Goal: Task Accomplishment & Management: Manage account settings

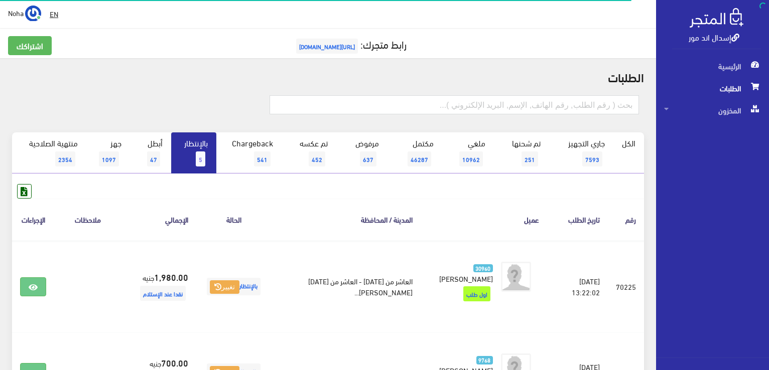
click at [196, 154] on link "بالإنتظار 5" at bounding box center [193, 153] width 45 height 41
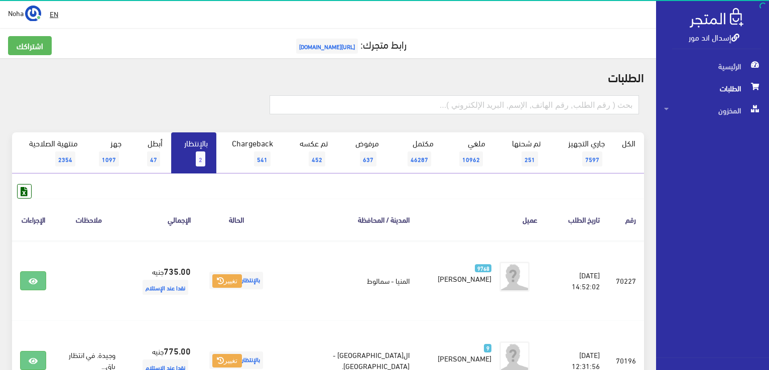
scroll to position [100, 0]
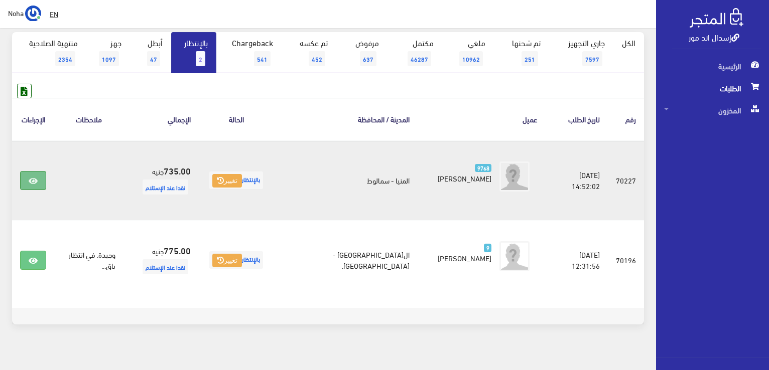
click at [41, 179] on link at bounding box center [33, 180] width 26 height 19
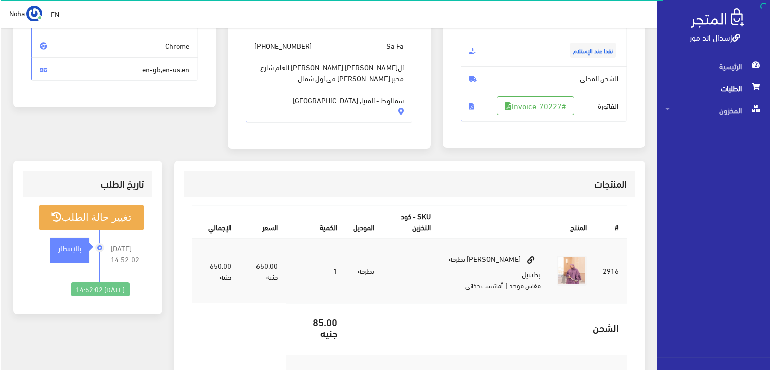
scroll to position [201, 0]
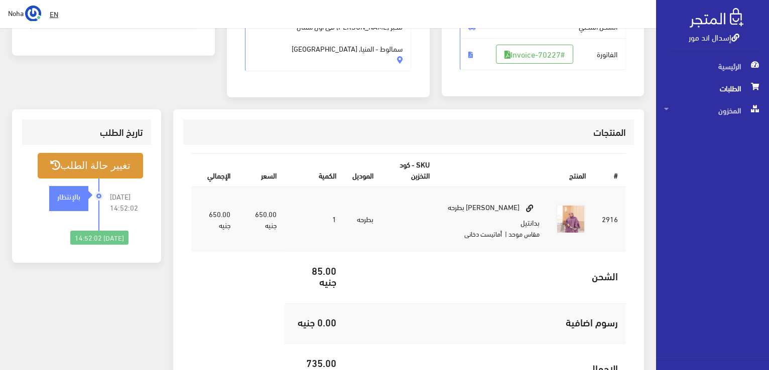
click at [118, 163] on button "تغيير حالة الطلب" at bounding box center [90, 166] width 105 height 26
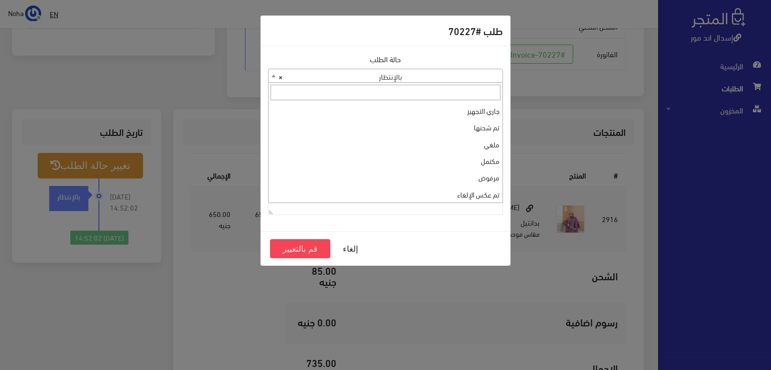
click at [273, 77] on span at bounding box center [274, 75] width 10 height 13
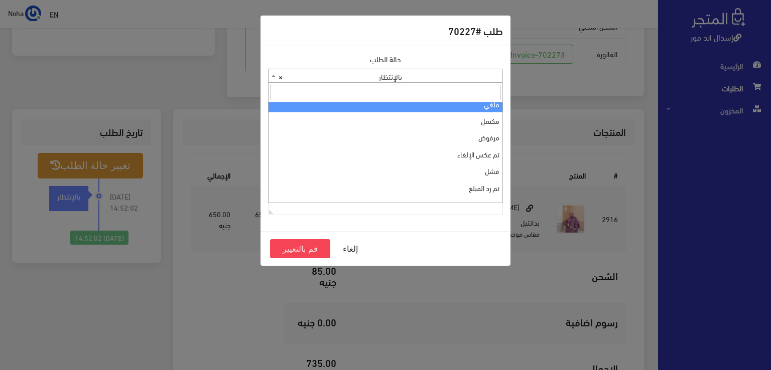
scroll to position [0, 0]
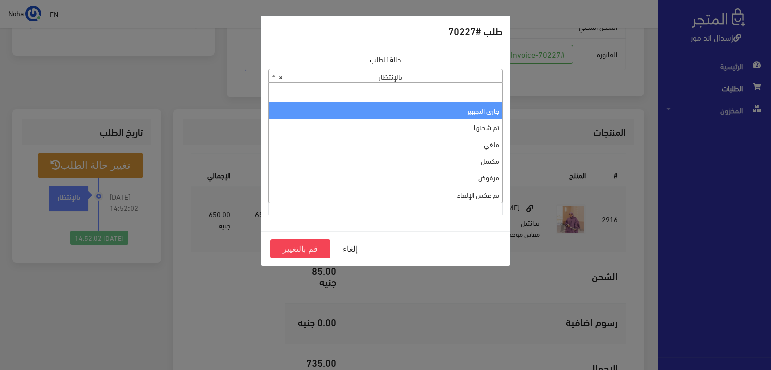
select select "1"
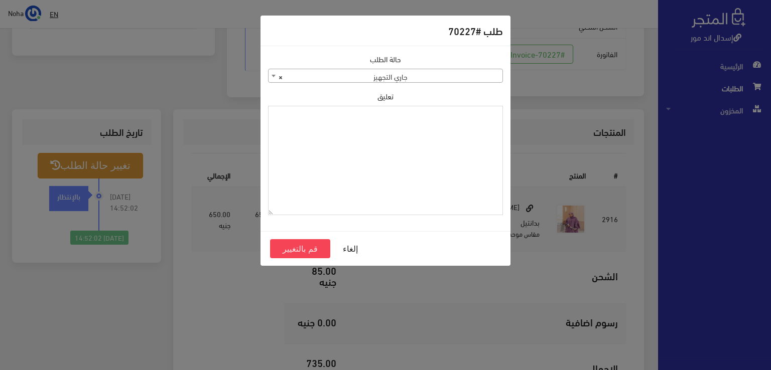
paste textarea "1115348"
type textarea "1115348"
click at [312, 249] on button "قم بالتغيير" at bounding box center [300, 248] width 60 height 19
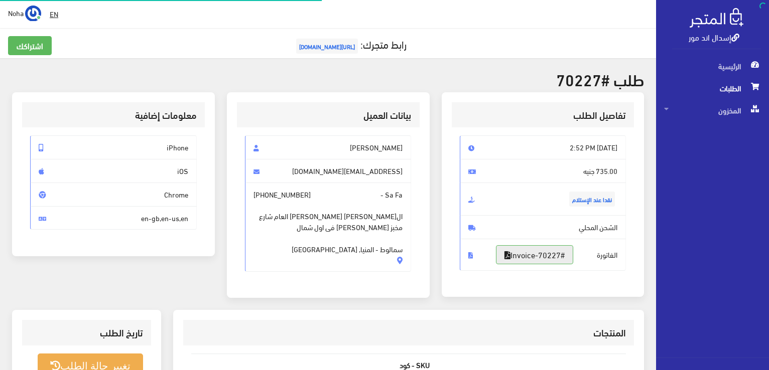
click at [554, 249] on link "#Invoice-70227" at bounding box center [534, 254] width 77 height 19
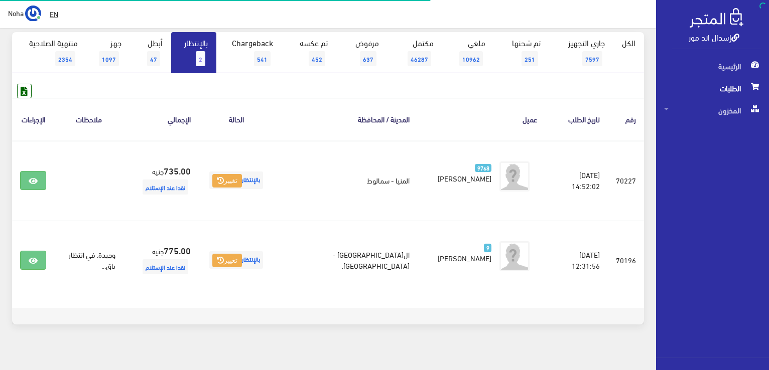
scroll to position [100, 0]
click at [203, 56] on span "2" at bounding box center [201, 58] width 10 height 15
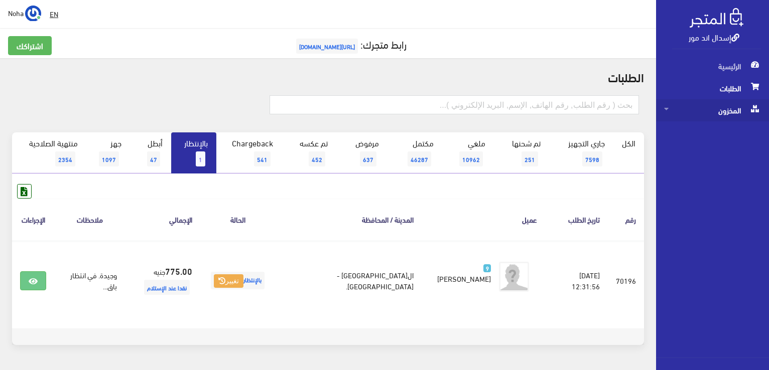
click at [728, 110] on span "المخزون" at bounding box center [712, 110] width 97 height 22
click at [722, 131] on span "المخزون" at bounding box center [702, 132] width 76 height 22
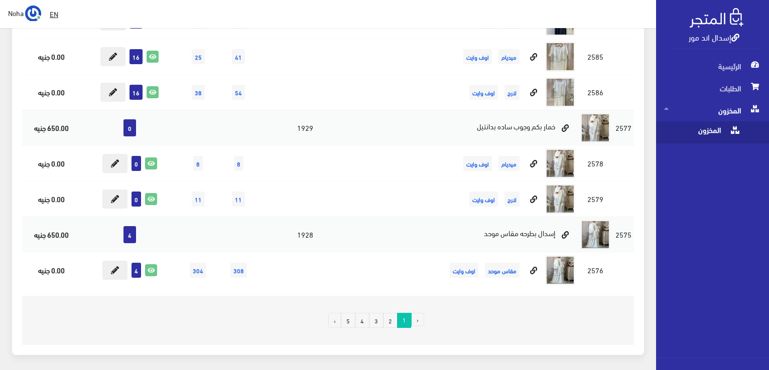
scroll to position [6878, 0]
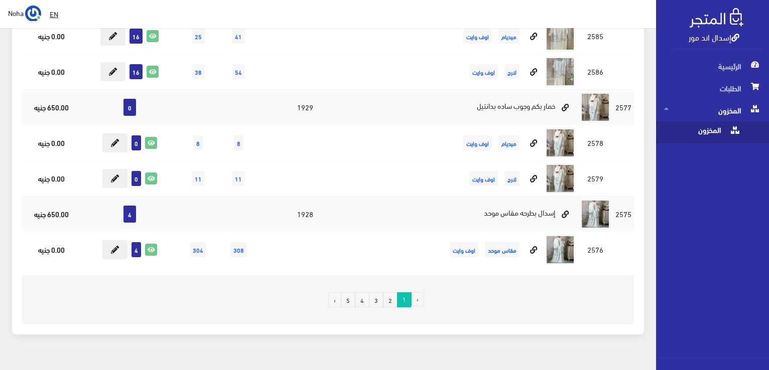
click at [388, 293] on link "2" at bounding box center [390, 300] width 15 height 15
click at [390, 293] on link "2" at bounding box center [390, 300] width 15 height 15
click at [392, 293] on link "2" at bounding box center [390, 300] width 15 height 15
click at [388, 293] on link "2" at bounding box center [390, 300] width 15 height 15
click at [390, 293] on link "2" at bounding box center [390, 300] width 15 height 15
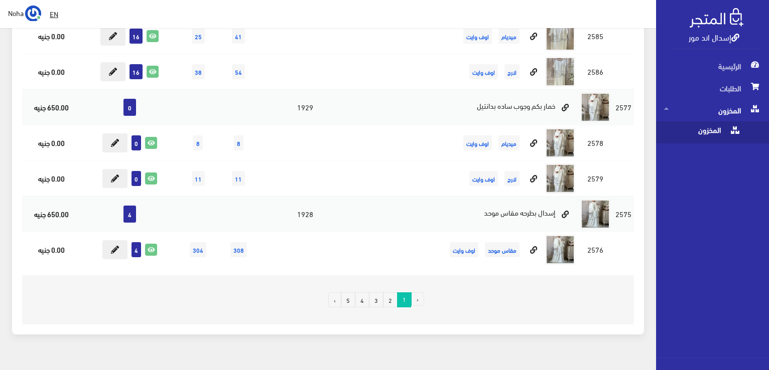
click at [390, 293] on link "2" at bounding box center [390, 300] width 15 height 15
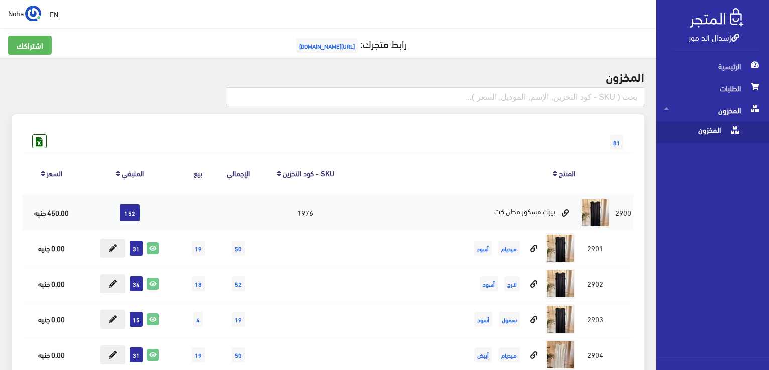
scroll to position [0, 0]
click at [554, 98] on input "text" at bounding box center [435, 97] width 417 height 19
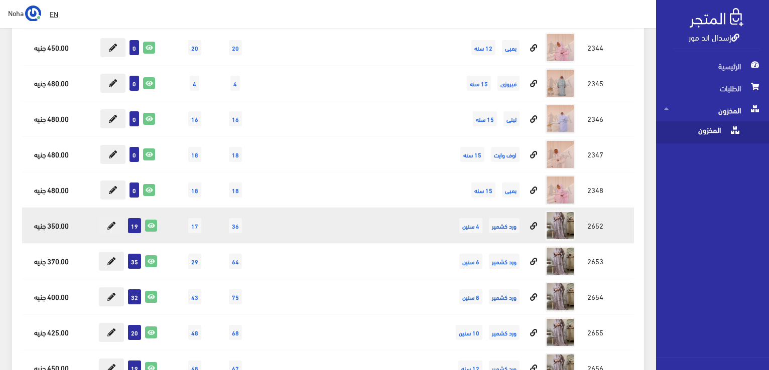
scroll to position [6275, 0]
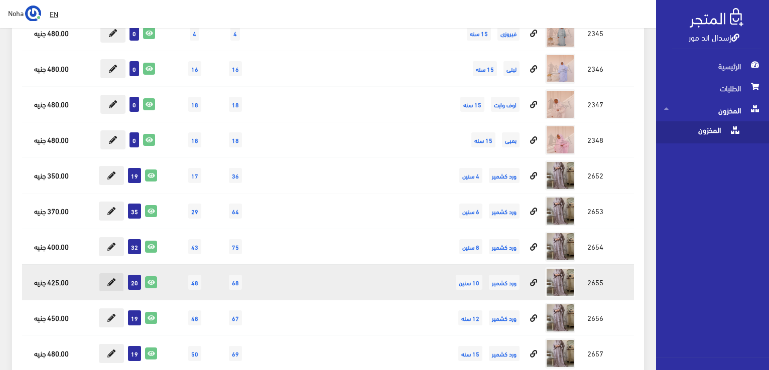
click at [114, 279] on icon at bounding box center [111, 283] width 8 height 8
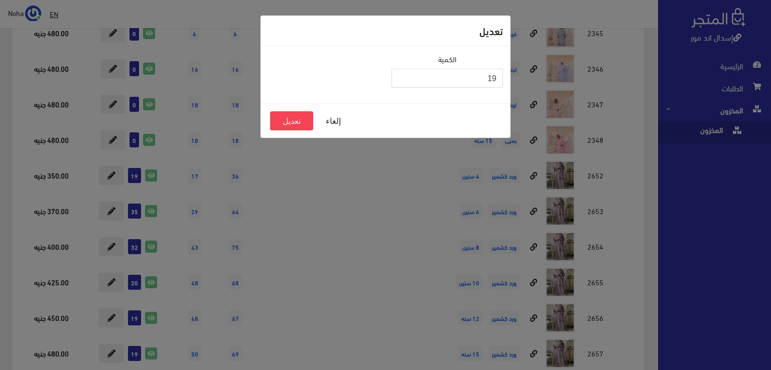
type input "19"
click at [403, 81] on input "19" at bounding box center [447, 78] width 111 height 19
click at [300, 121] on button "تعديل" at bounding box center [291, 120] width 43 height 19
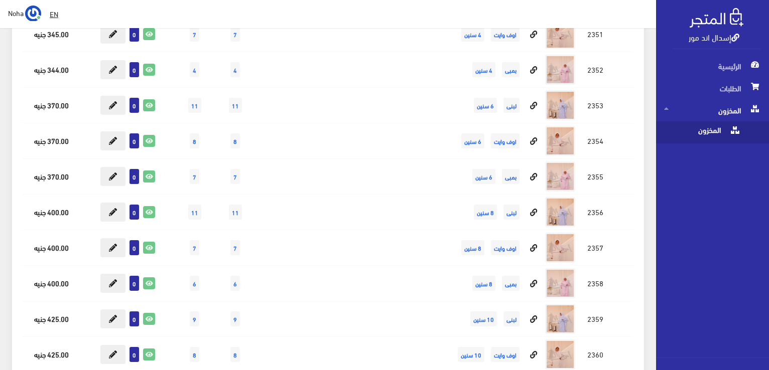
scroll to position [4719, 0]
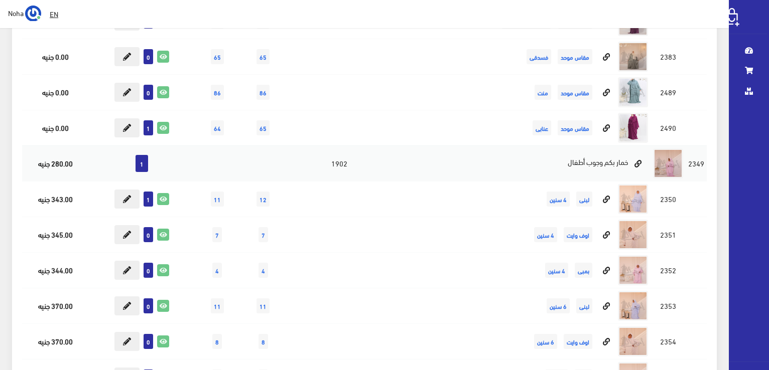
scroll to position [4719, 0]
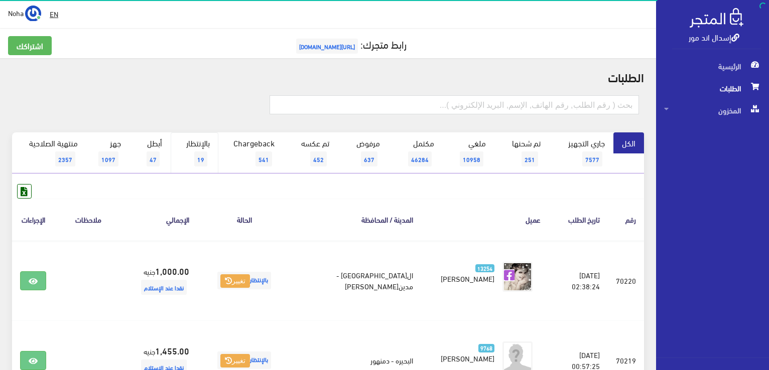
click at [207, 146] on link "بالإنتظار 19" at bounding box center [195, 153] width 48 height 41
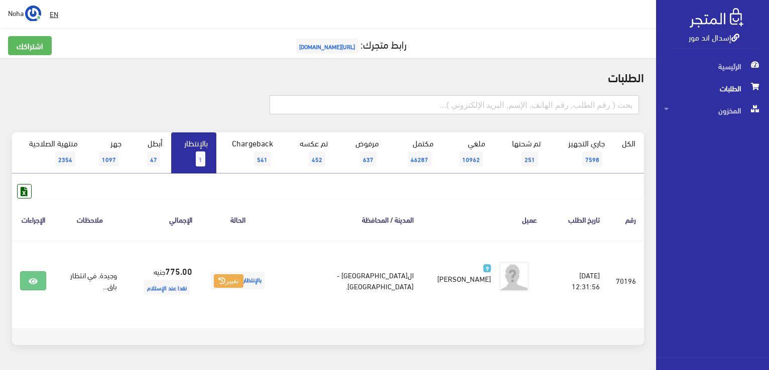
click at [557, 109] on input "text" at bounding box center [454, 104] width 369 height 19
type input "70222"
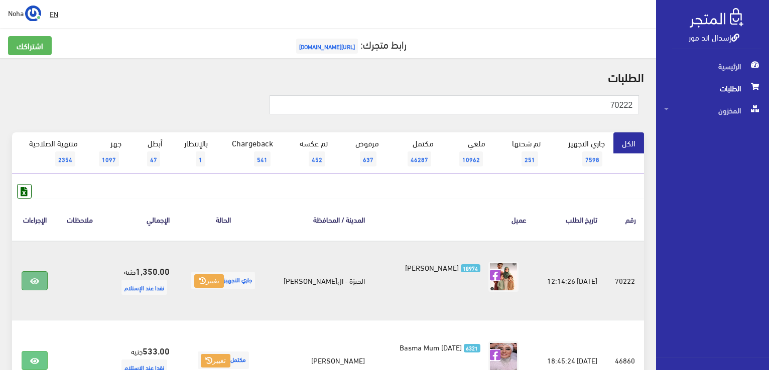
click at [34, 278] on icon at bounding box center [34, 282] width 9 height 8
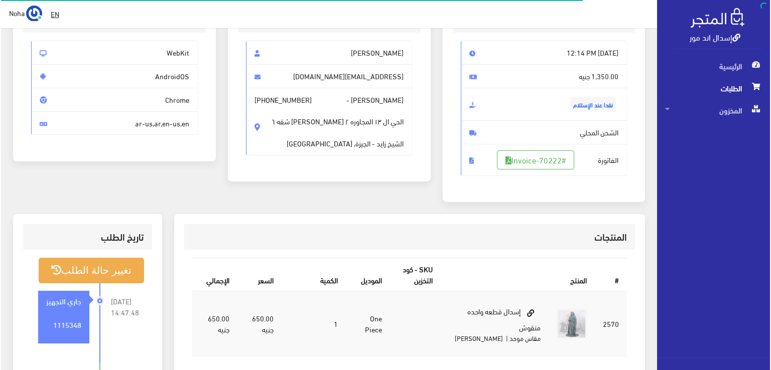
scroll to position [100, 0]
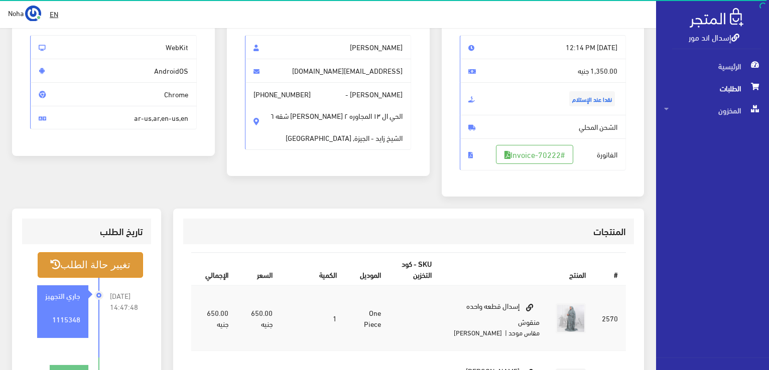
click at [107, 258] on button "تغيير حالة الطلب" at bounding box center [90, 265] width 105 height 26
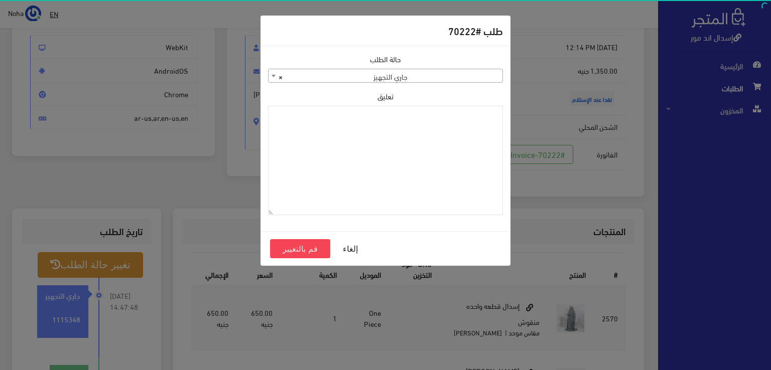
click at [272, 77] on span at bounding box center [274, 75] width 10 height 13
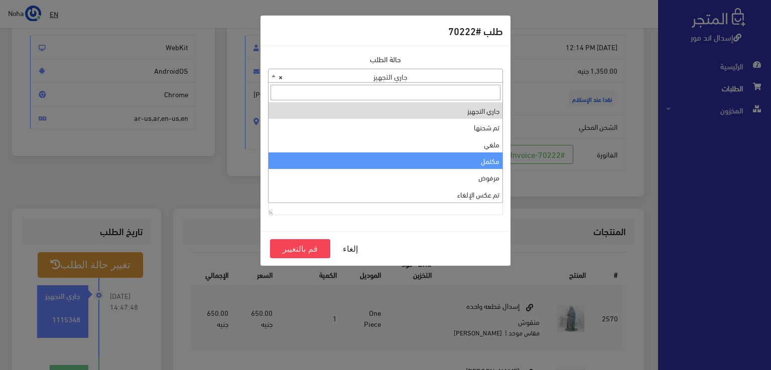
select select "4"
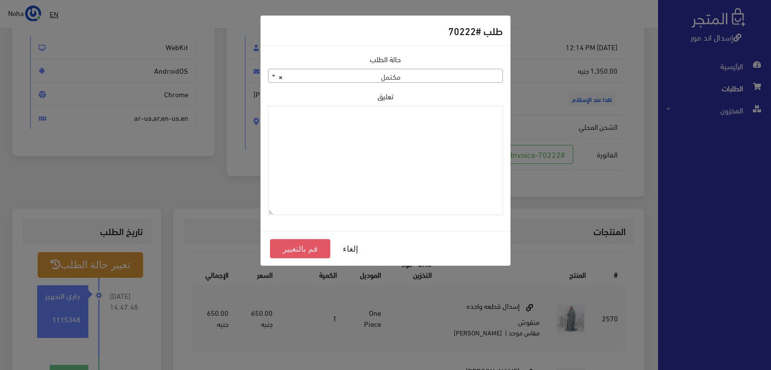
click at [302, 248] on button "قم بالتغيير" at bounding box center [300, 248] width 60 height 19
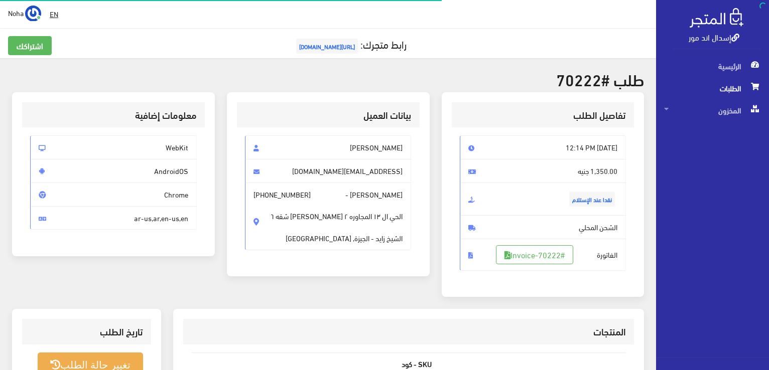
scroll to position [100, 0]
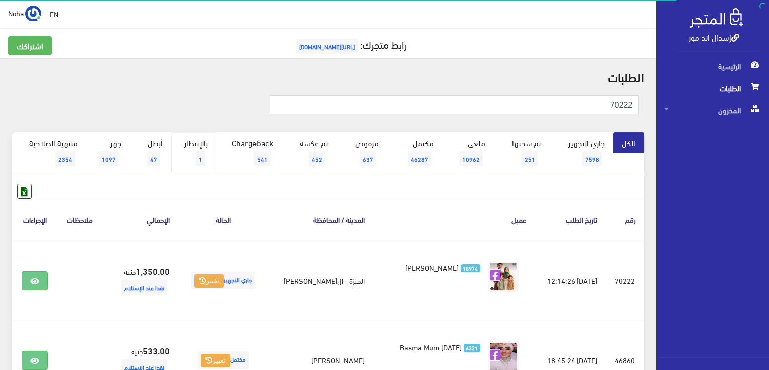
click at [200, 150] on link "بالإنتظار 1" at bounding box center [193, 153] width 45 height 41
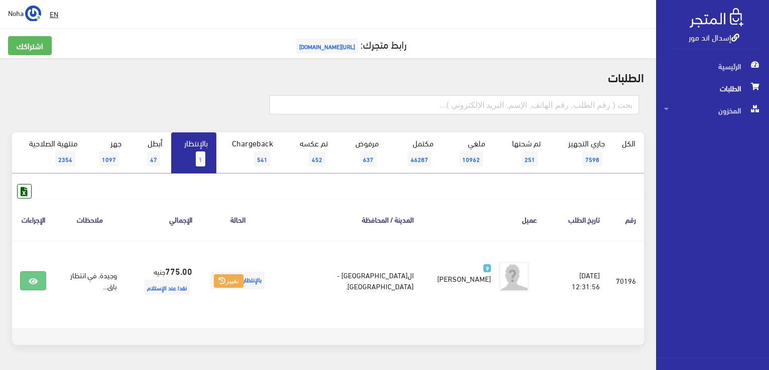
click at [197, 159] on span "1" at bounding box center [201, 159] width 10 height 15
